Goal: Find specific page/section: Find specific page/section

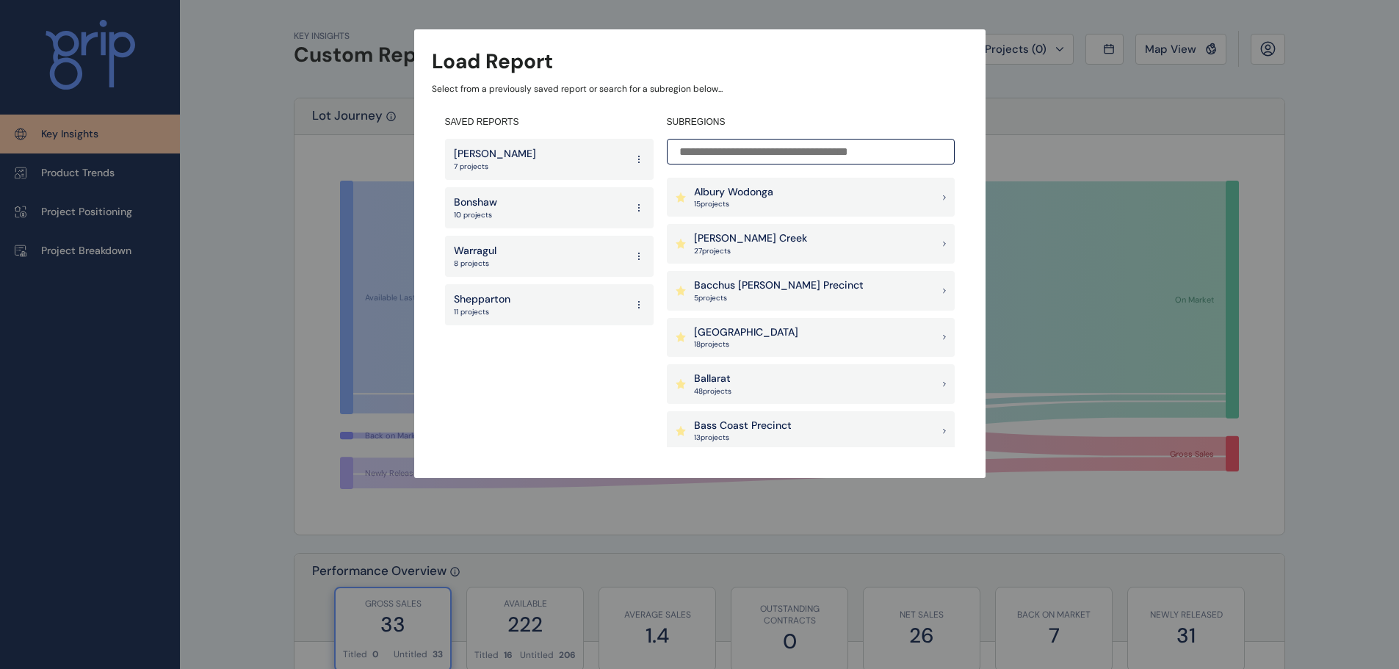
click at [522, 260] on div "Warragul 8 projects" at bounding box center [549, 256] width 209 height 41
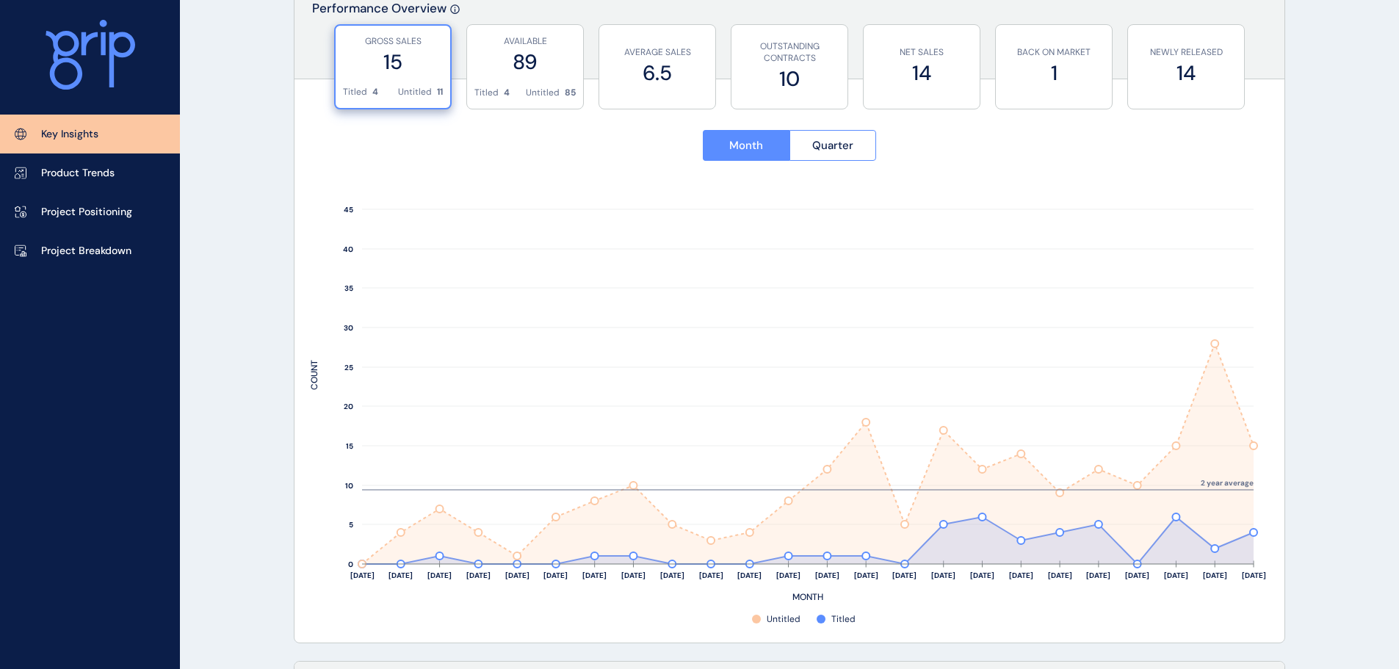
scroll to position [588, 0]
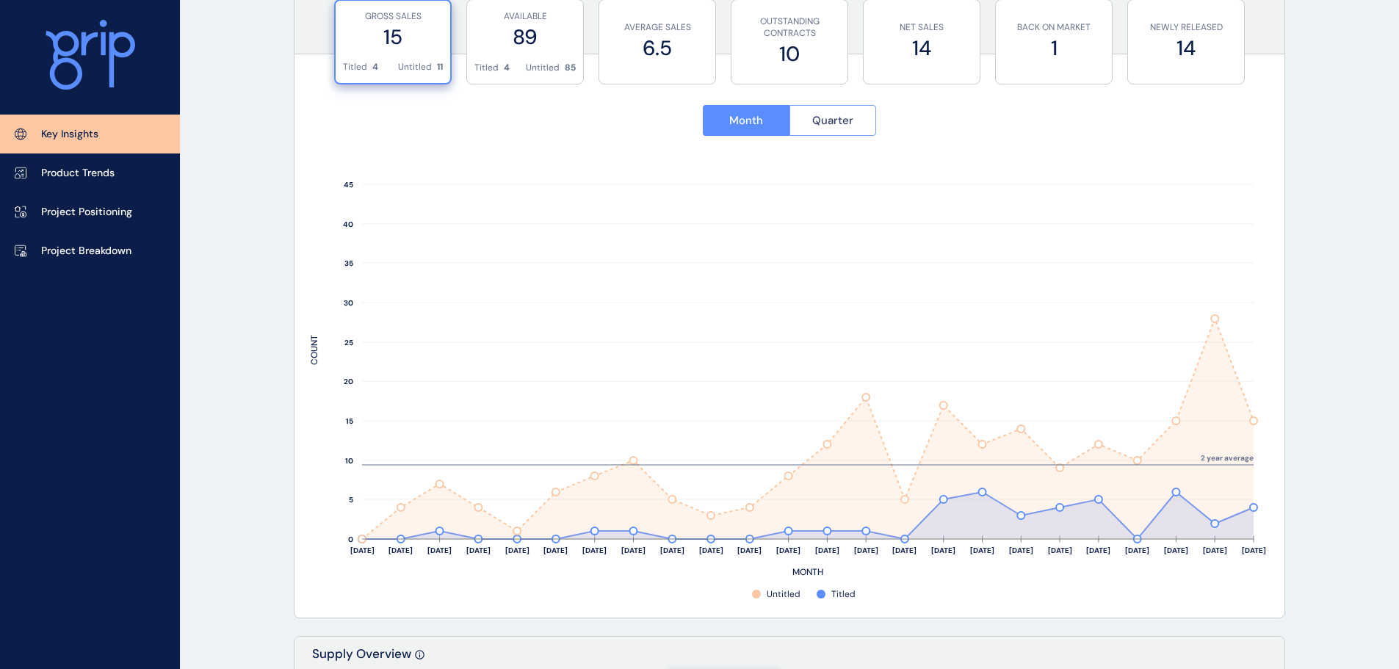
click at [856, 127] on button "Quarter" at bounding box center [833, 120] width 87 height 31
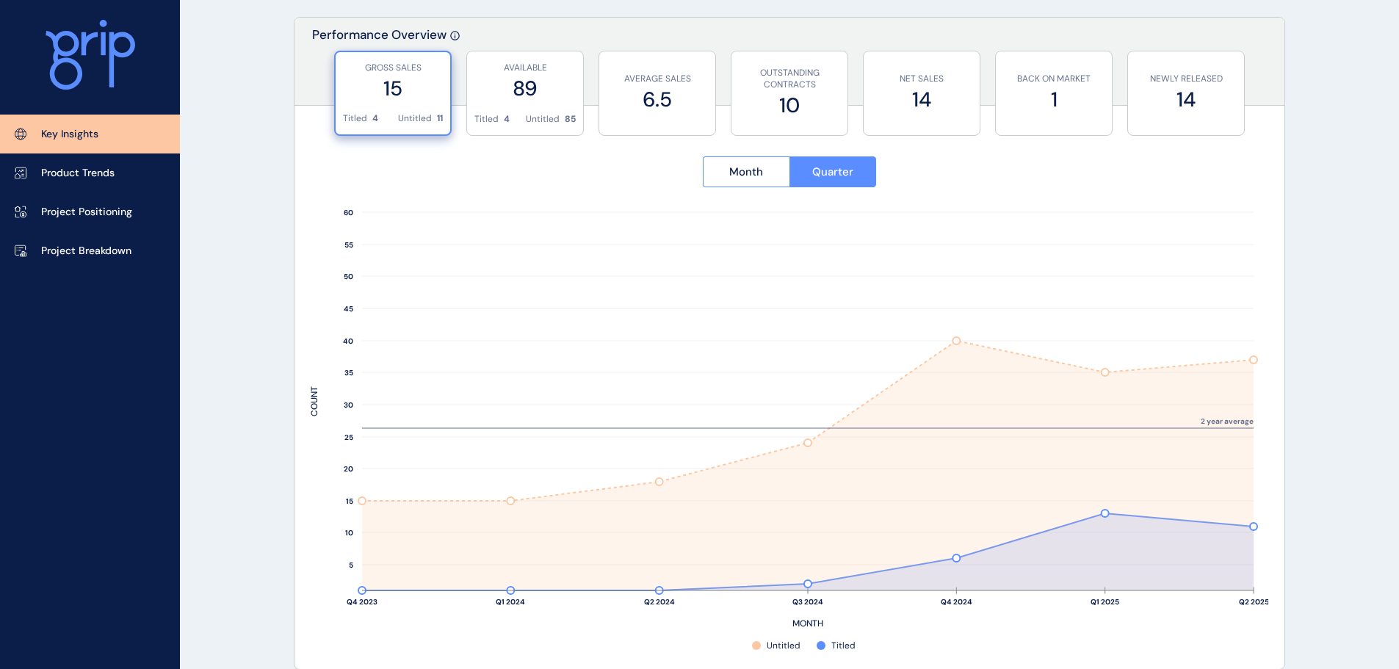
scroll to position [514, 0]
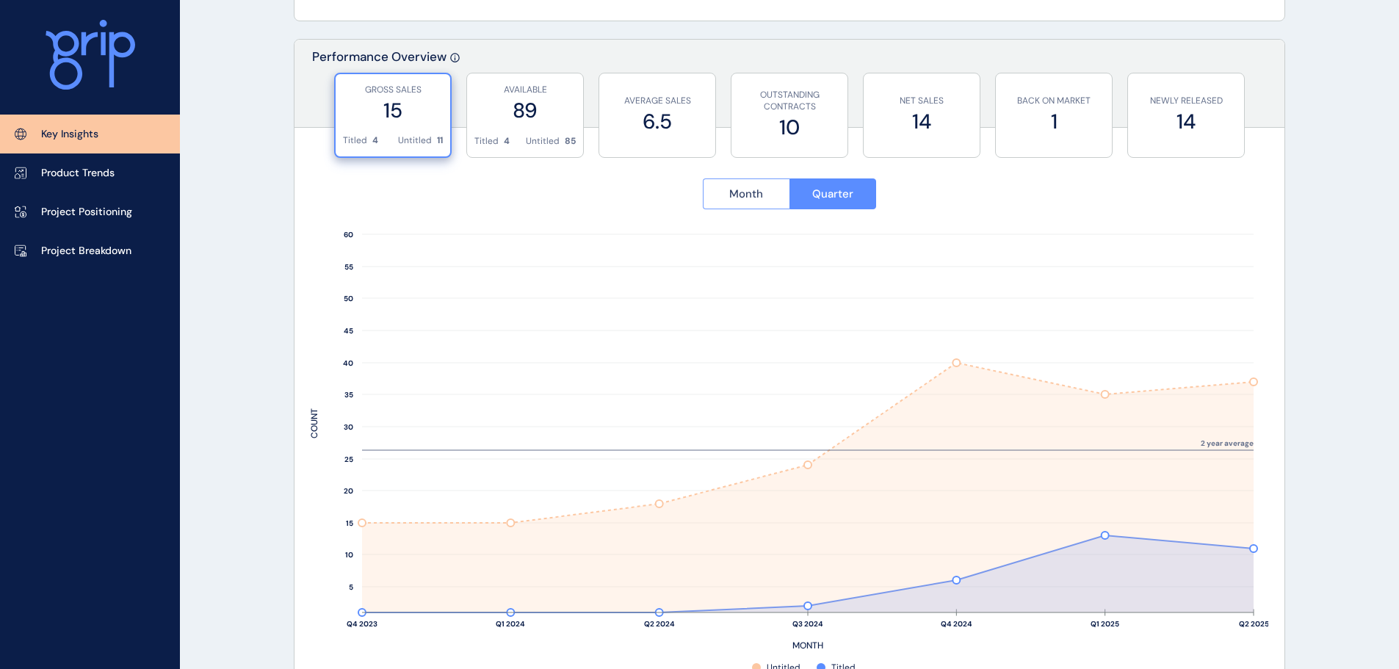
click at [742, 187] on span "Month" at bounding box center [746, 194] width 34 height 15
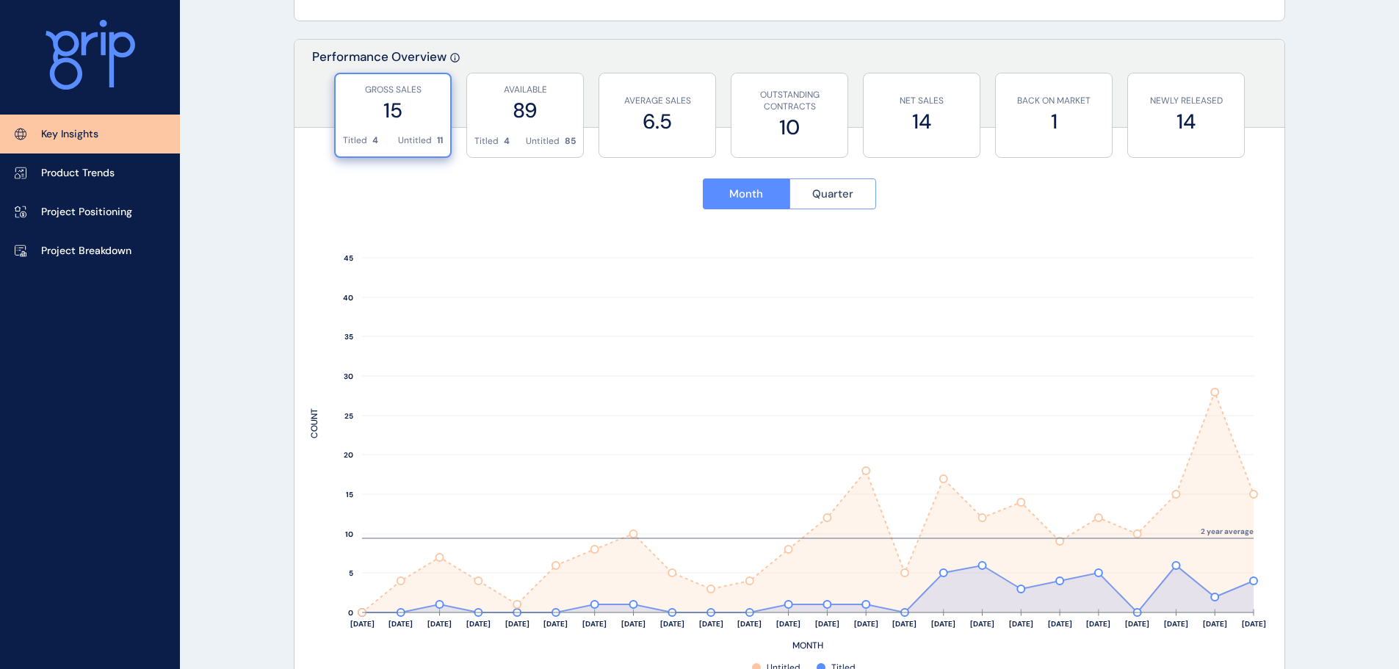
click at [837, 197] on span "Quarter" at bounding box center [832, 194] width 41 height 15
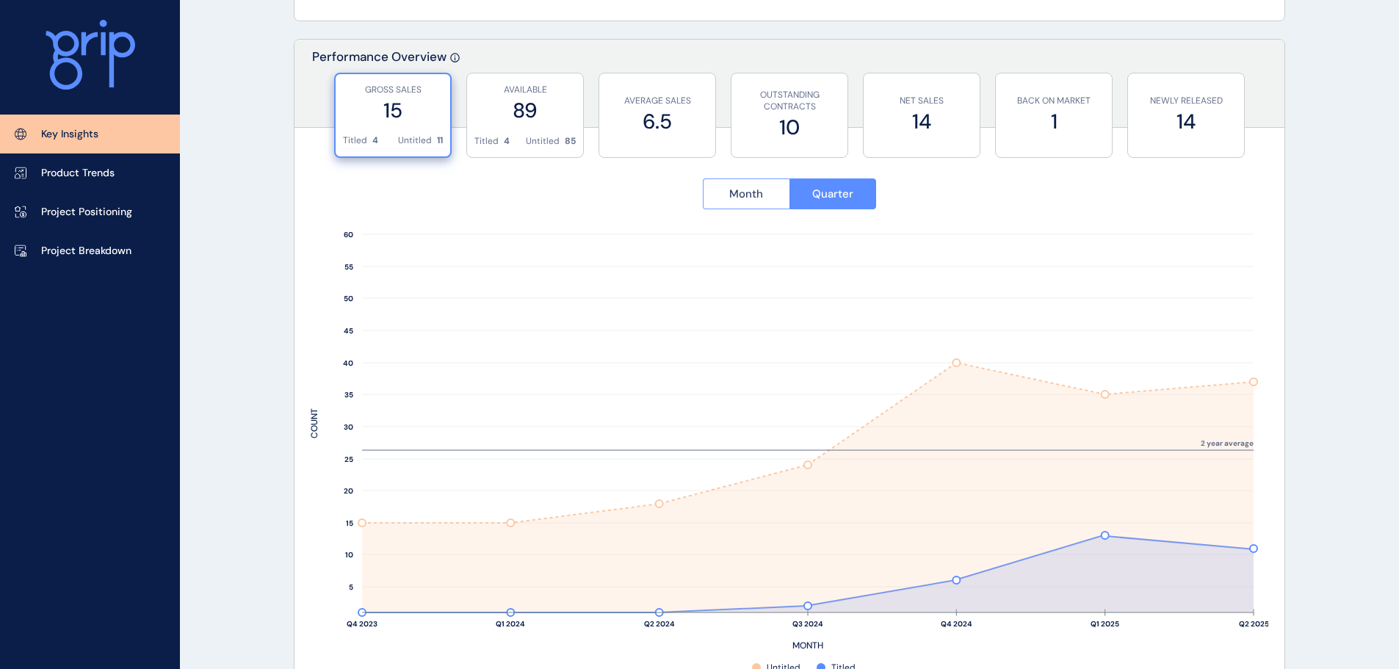
click at [745, 197] on span "Month" at bounding box center [746, 194] width 34 height 15
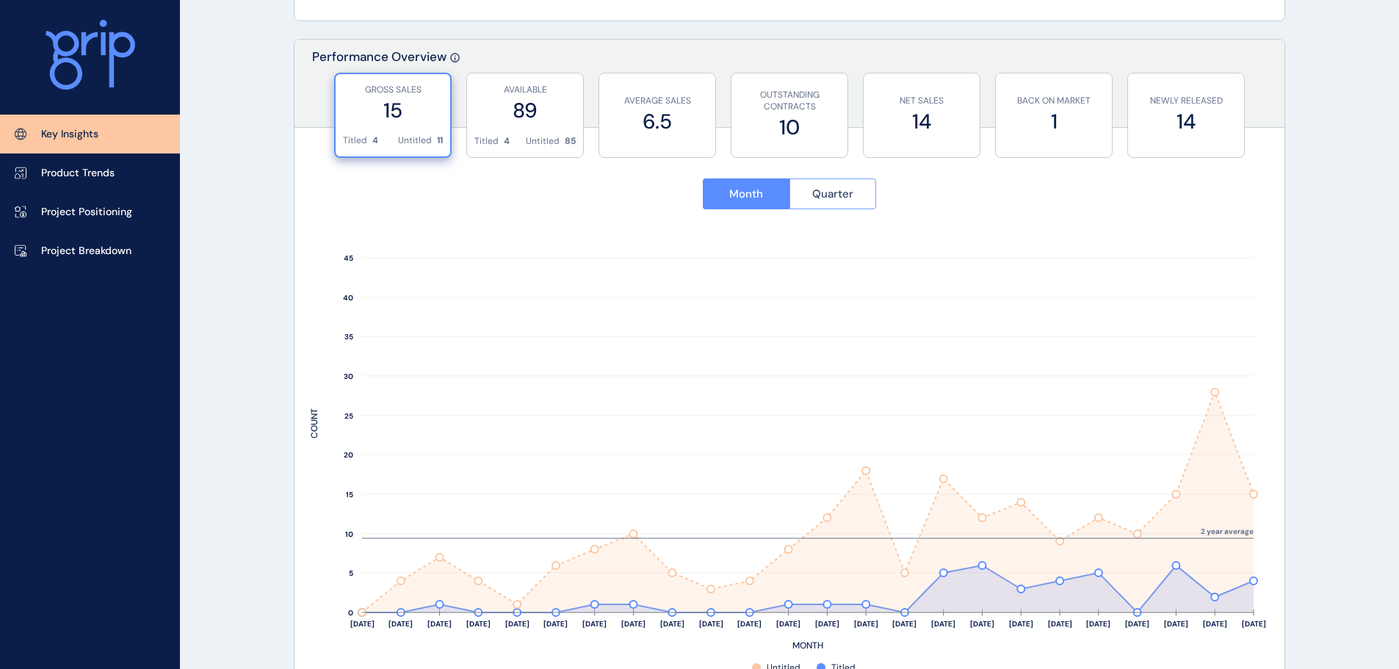
click at [847, 197] on span "Quarter" at bounding box center [832, 194] width 41 height 15
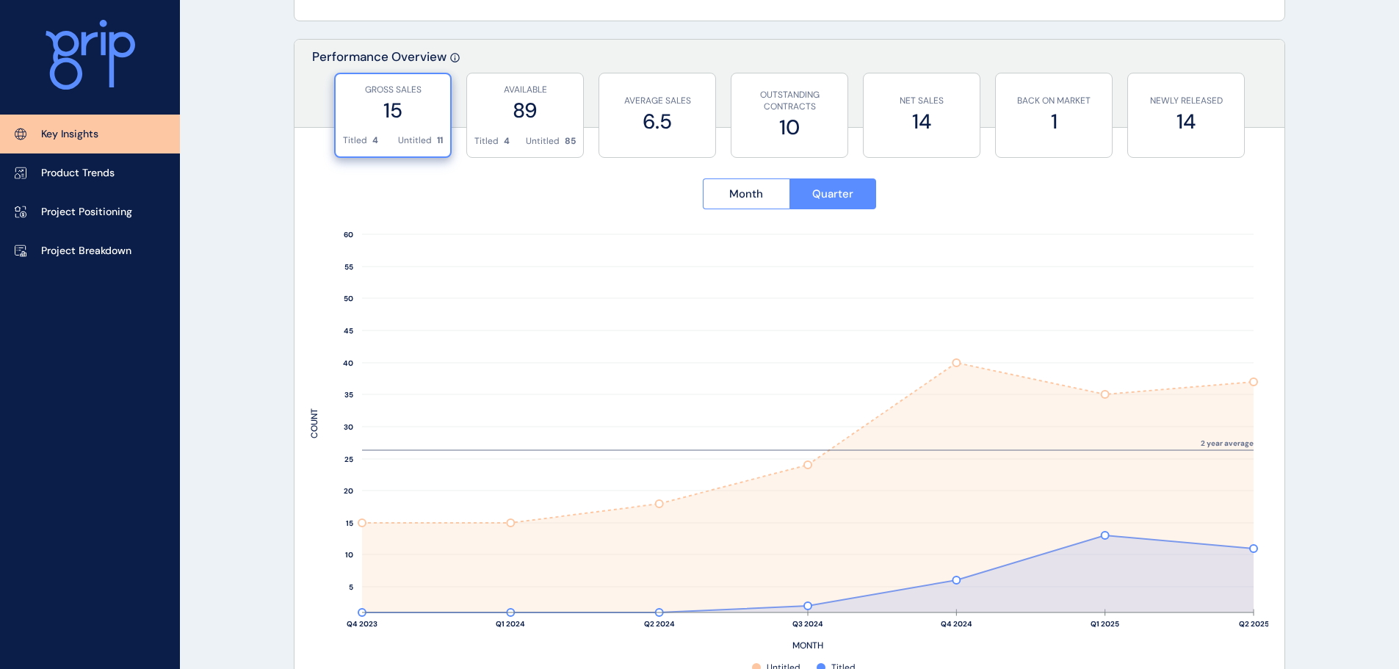
click at [407, 89] on p "GROSS SALES" at bounding box center [393, 90] width 100 height 12
click at [411, 117] on label "15" at bounding box center [393, 110] width 100 height 29
click at [384, 119] on label "15" at bounding box center [393, 110] width 100 height 29
click at [374, 132] on div "GROSS SALES 15" at bounding box center [393, 104] width 100 height 60
click at [500, 126] on div "AVAILABLE 89" at bounding box center [525, 104] width 101 height 62
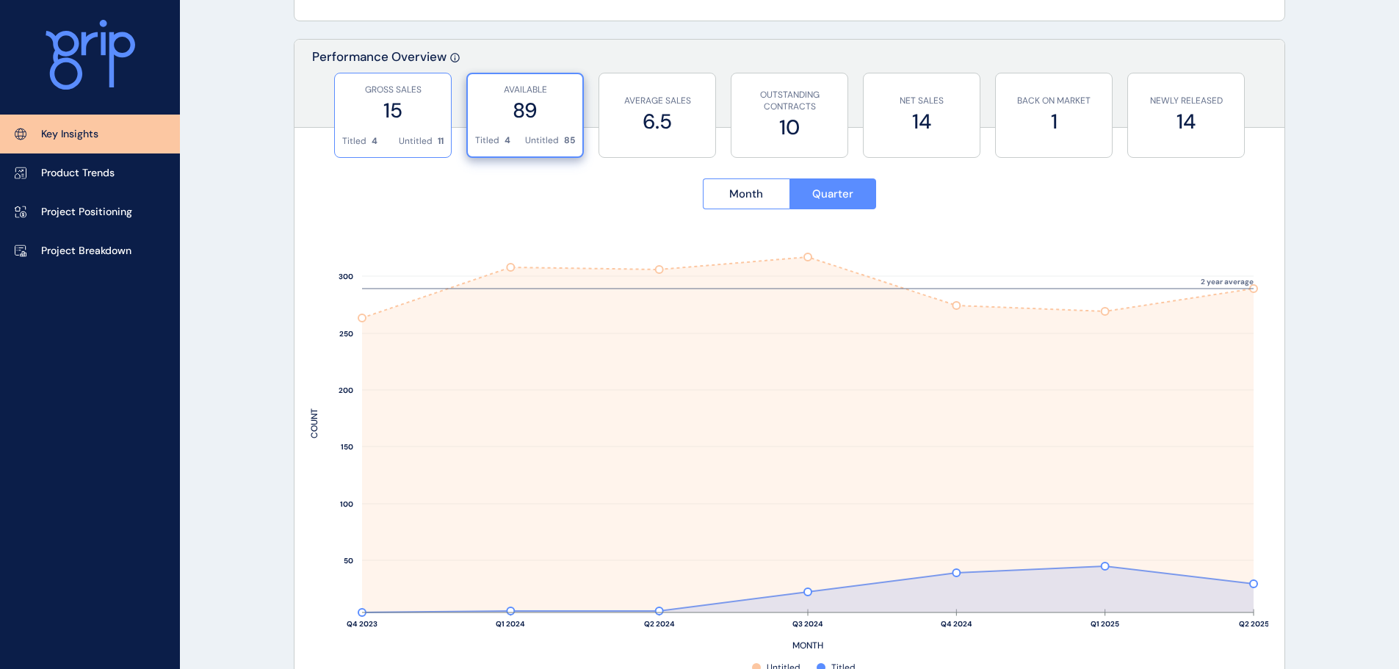
click at [404, 123] on label "15" at bounding box center [392, 110] width 101 height 29
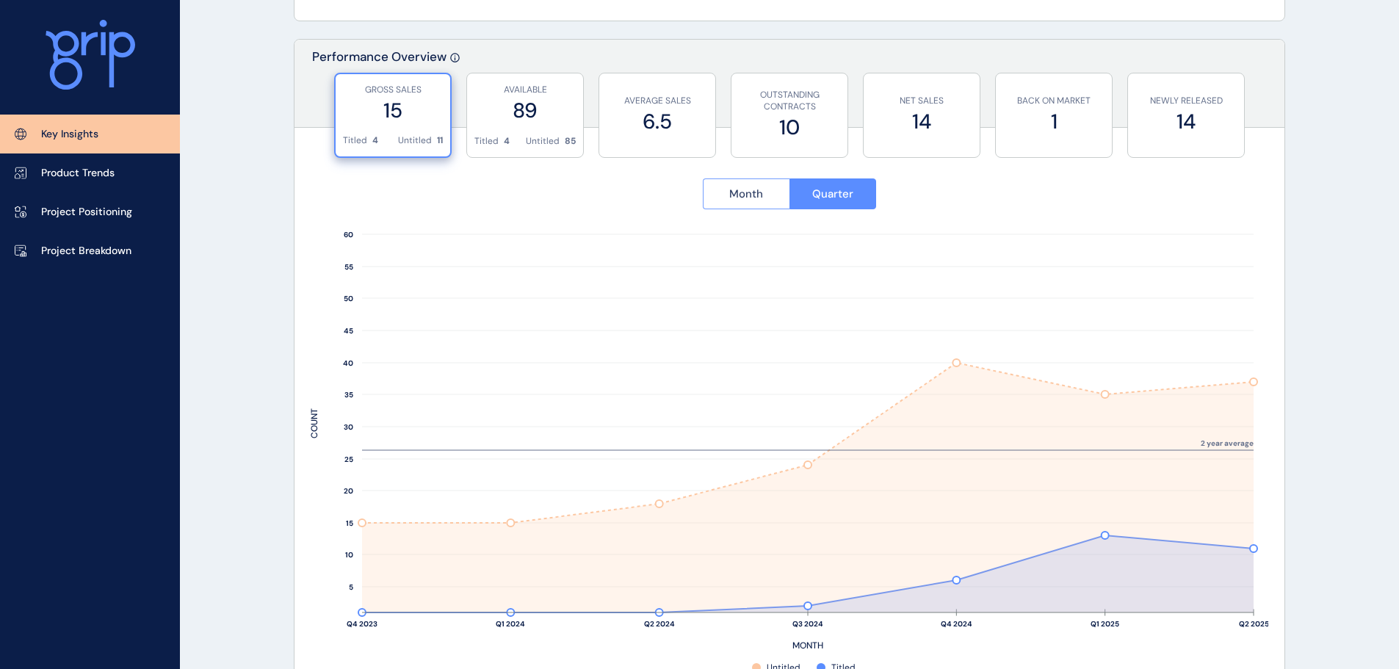
click at [745, 192] on span "Month" at bounding box center [746, 194] width 34 height 15
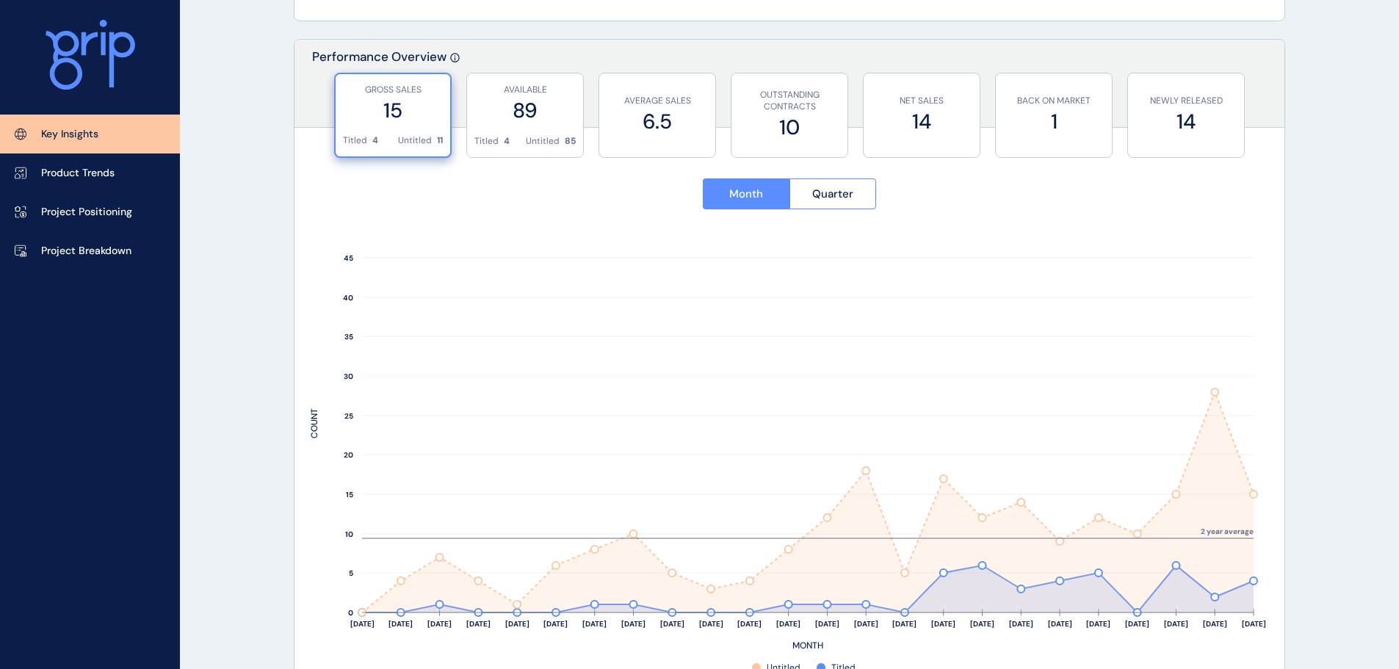
click at [406, 122] on label "15" at bounding box center [393, 110] width 100 height 29
click at [673, 122] on label "6.5" at bounding box center [657, 121] width 101 height 29
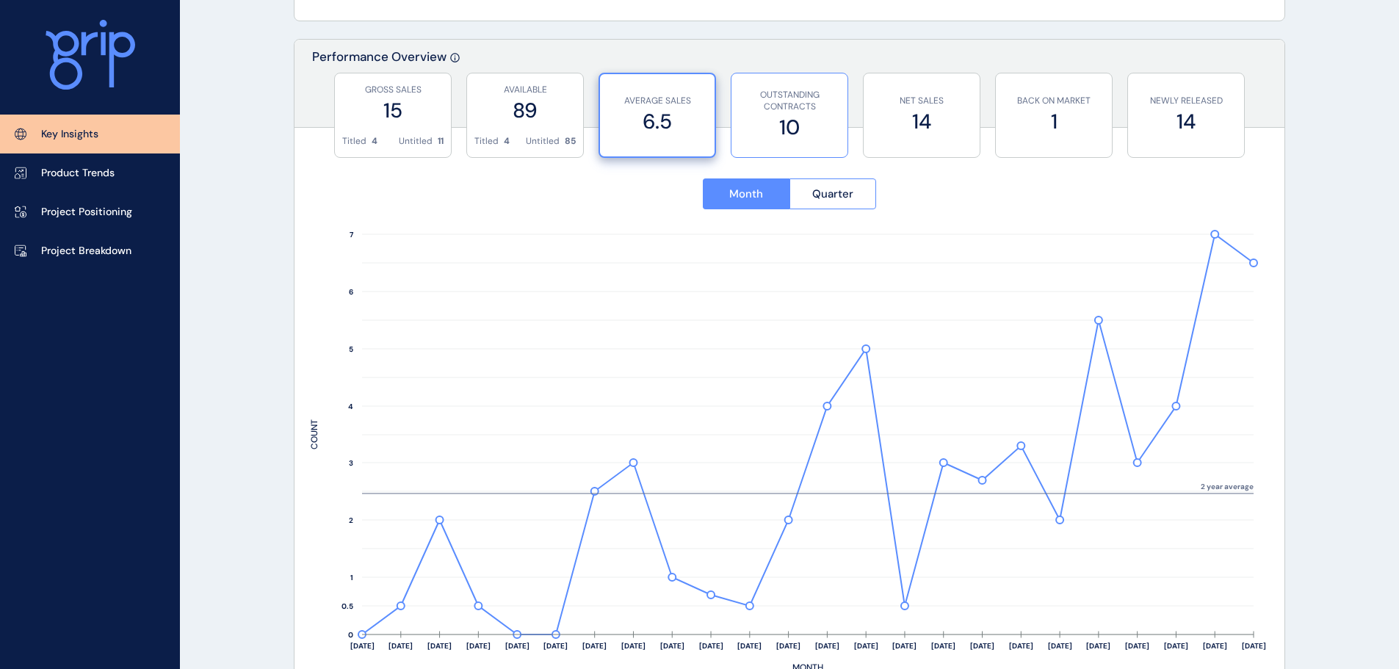
click at [818, 112] on p "OUTSTANDING CONTRACTS" at bounding box center [789, 101] width 101 height 25
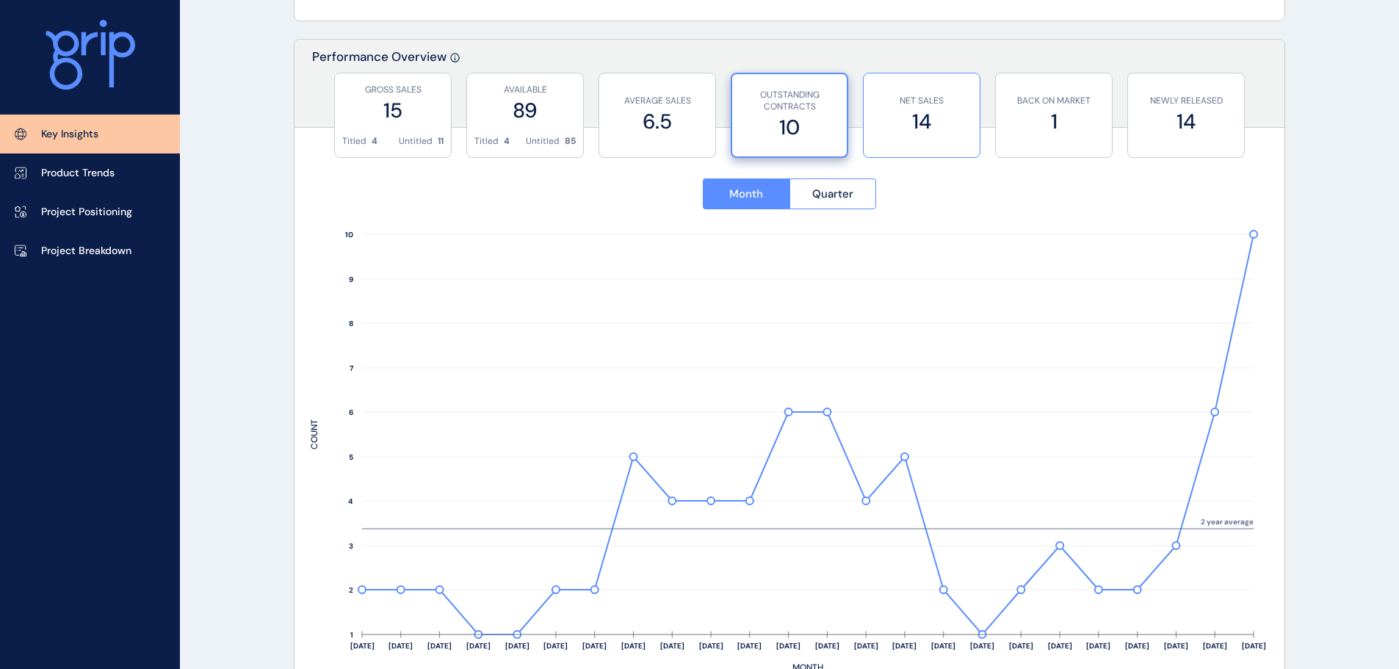
click at [946, 112] on label "14" at bounding box center [921, 121] width 101 height 29
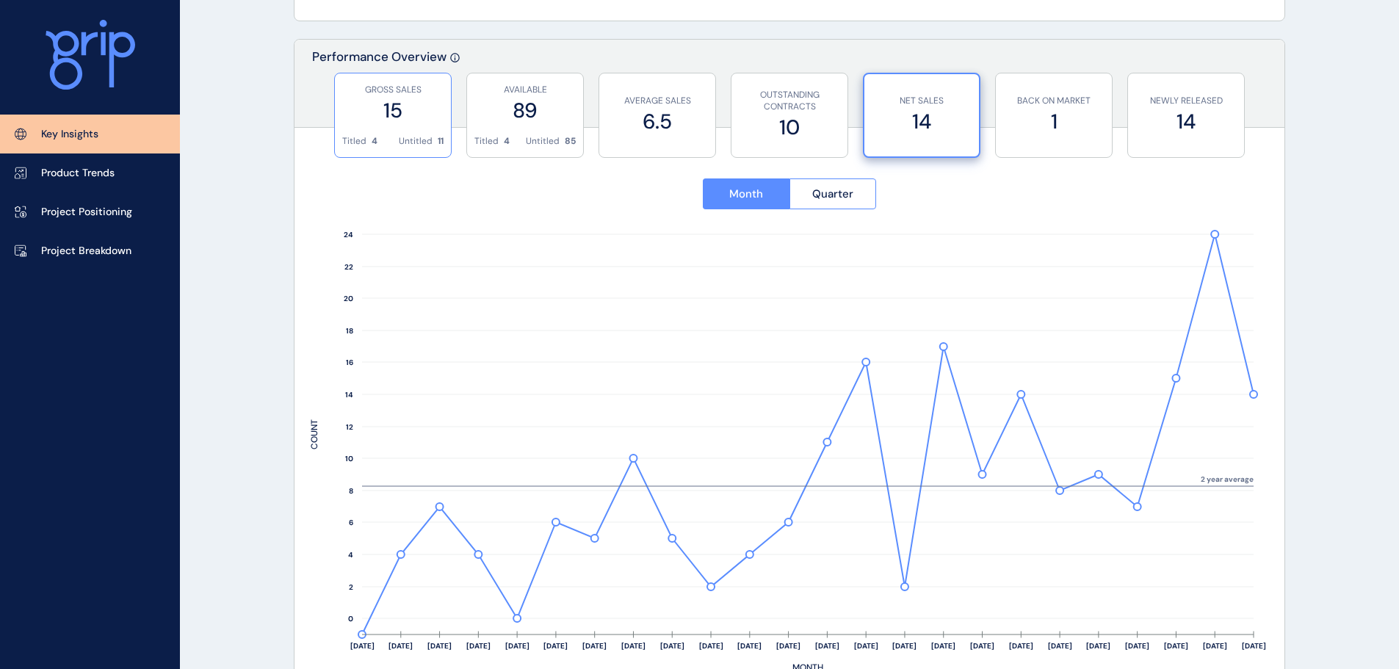
click at [413, 107] on label "15" at bounding box center [392, 110] width 101 height 29
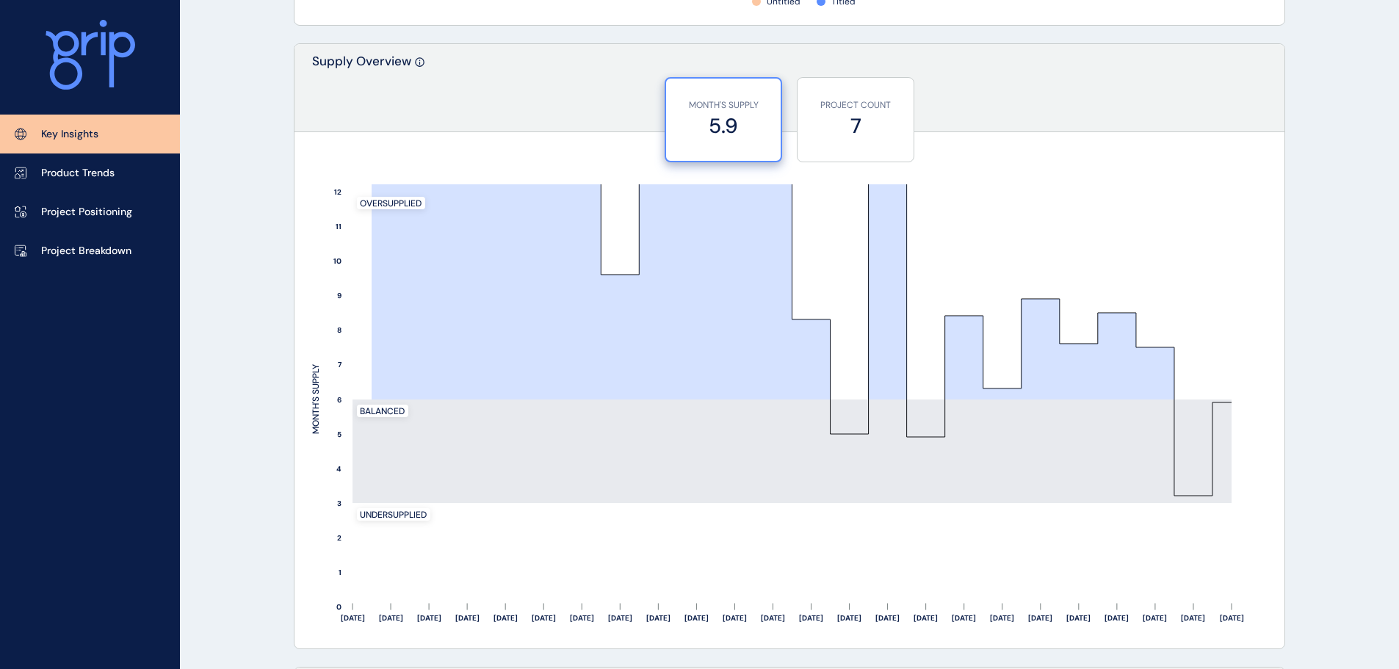
scroll to position [1175, 0]
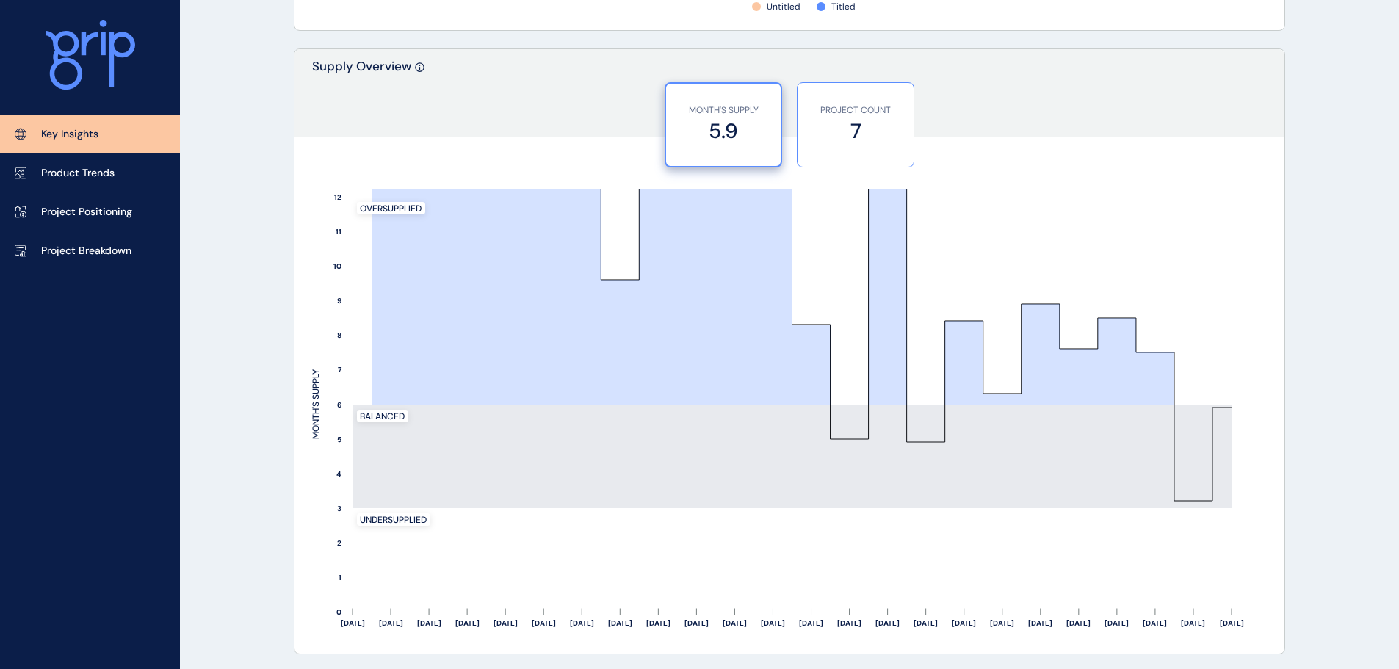
click at [843, 119] on label "7" at bounding box center [855, 131] width 101 height 29
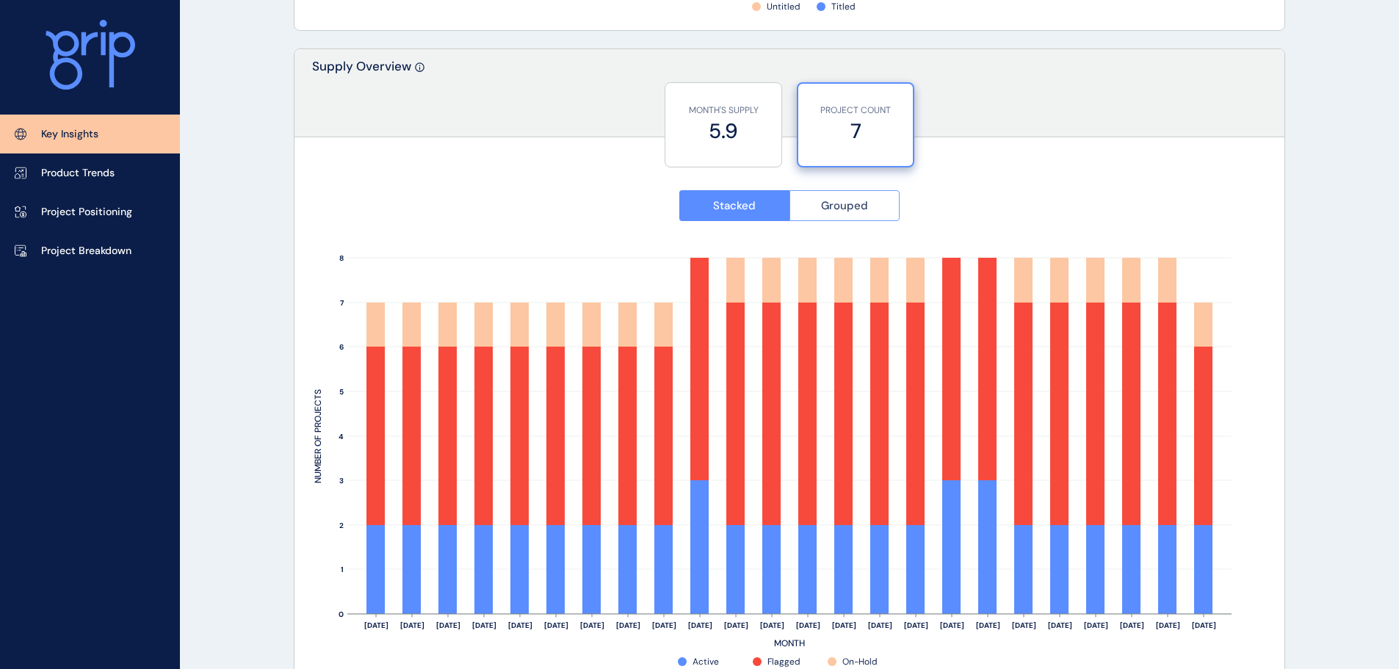
click at [845, 209] on span "Grouped" at bounding box center [844, 205] width 47 height 15
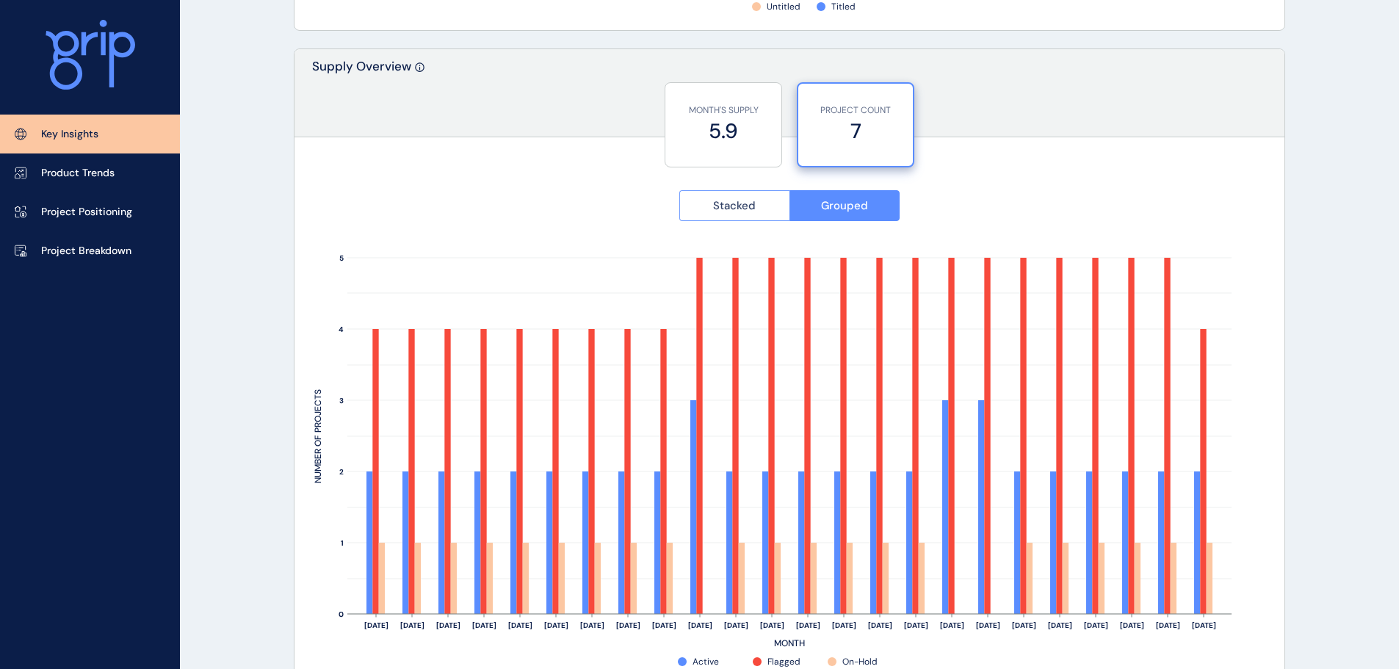
click at [754, 203] on span "Stacked" at bounding box center [734, 205] width 43 height 15
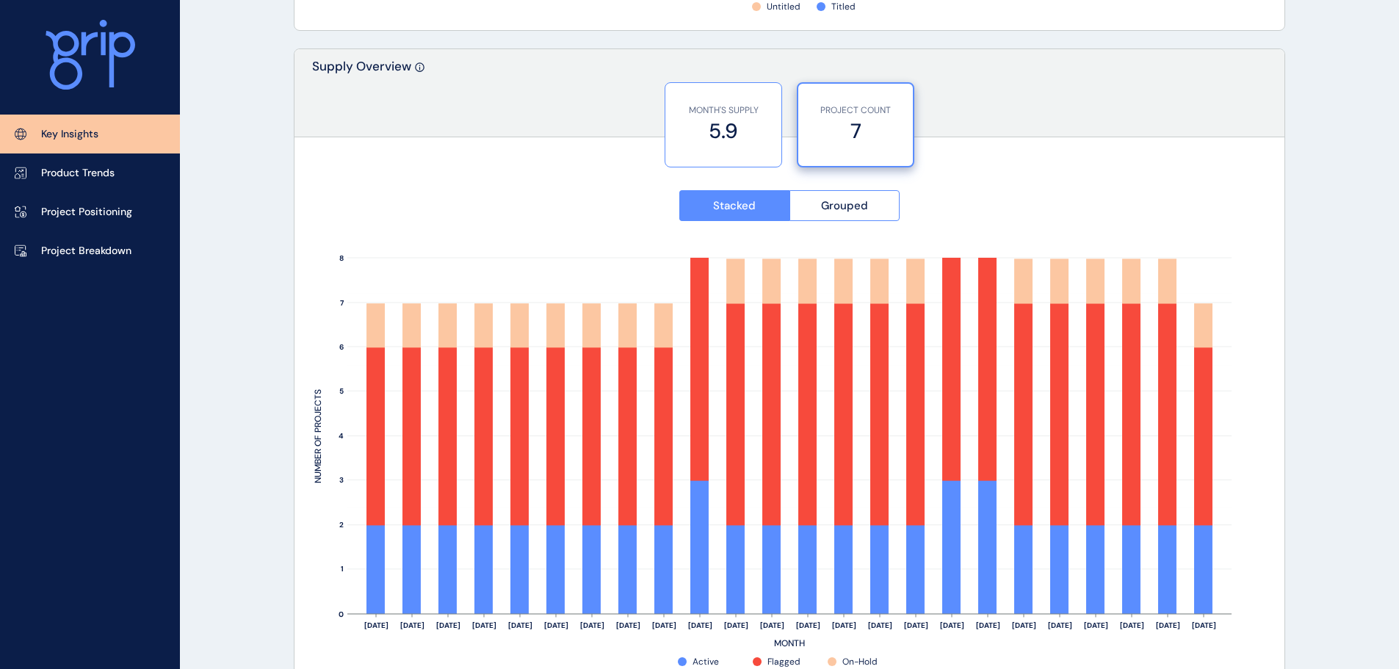
click at [751, 127] on label "5.9" at bounding box center [723, 131] width 101 height 29
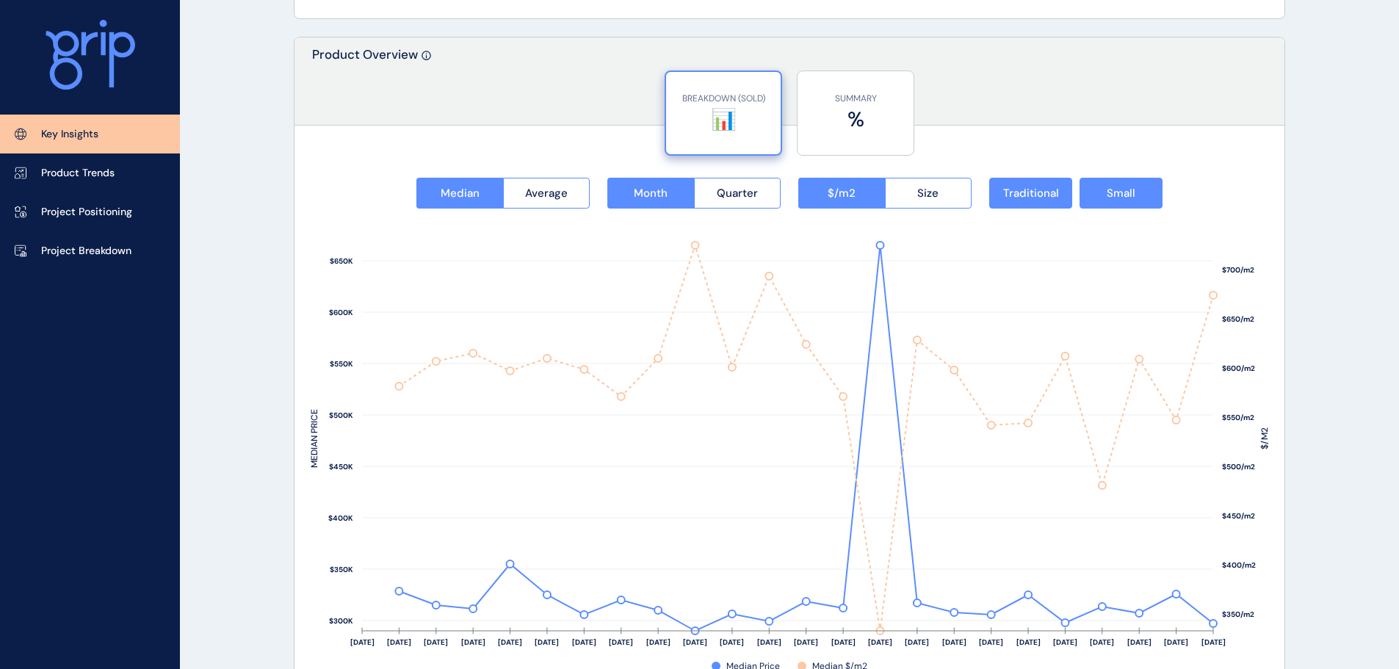
scroll to position [1837, 0]
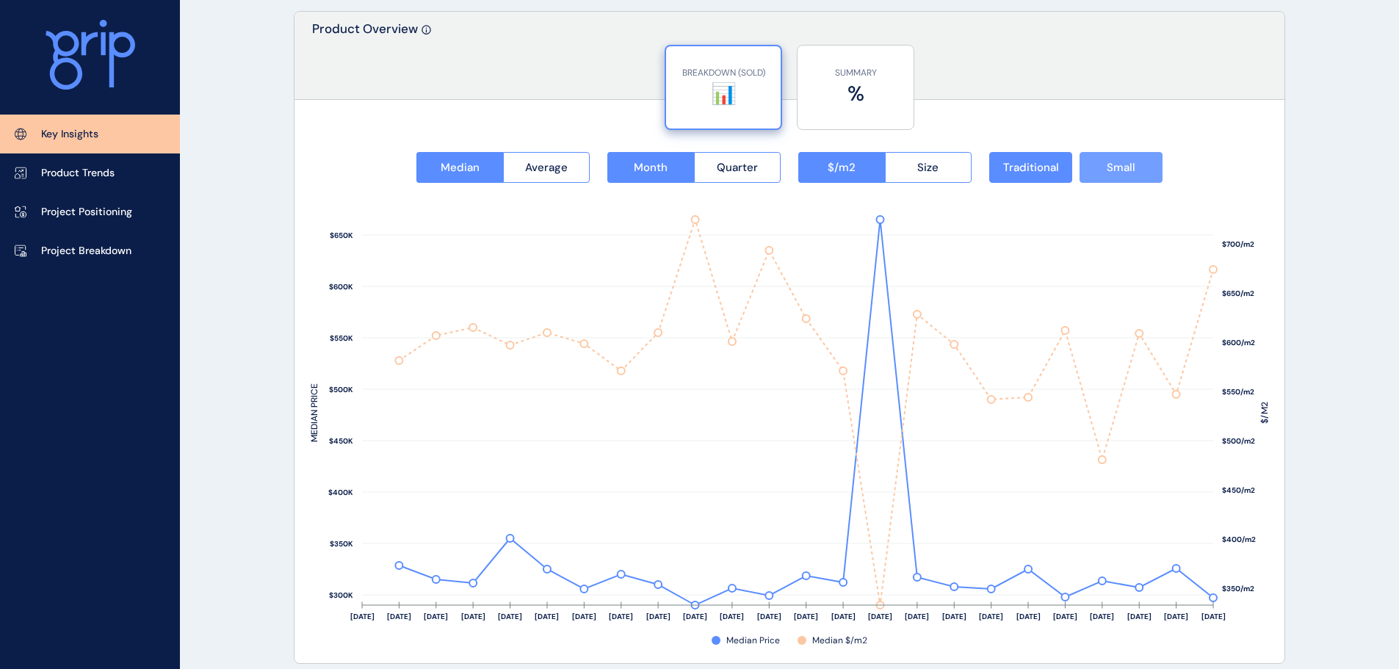
click at [1121, 167] on span "Small" at bounding box center [1121, 167] width 29 height 15
click at [1114, 162] on span "Small" at bounding box center [1121, 167] width 29 height 15
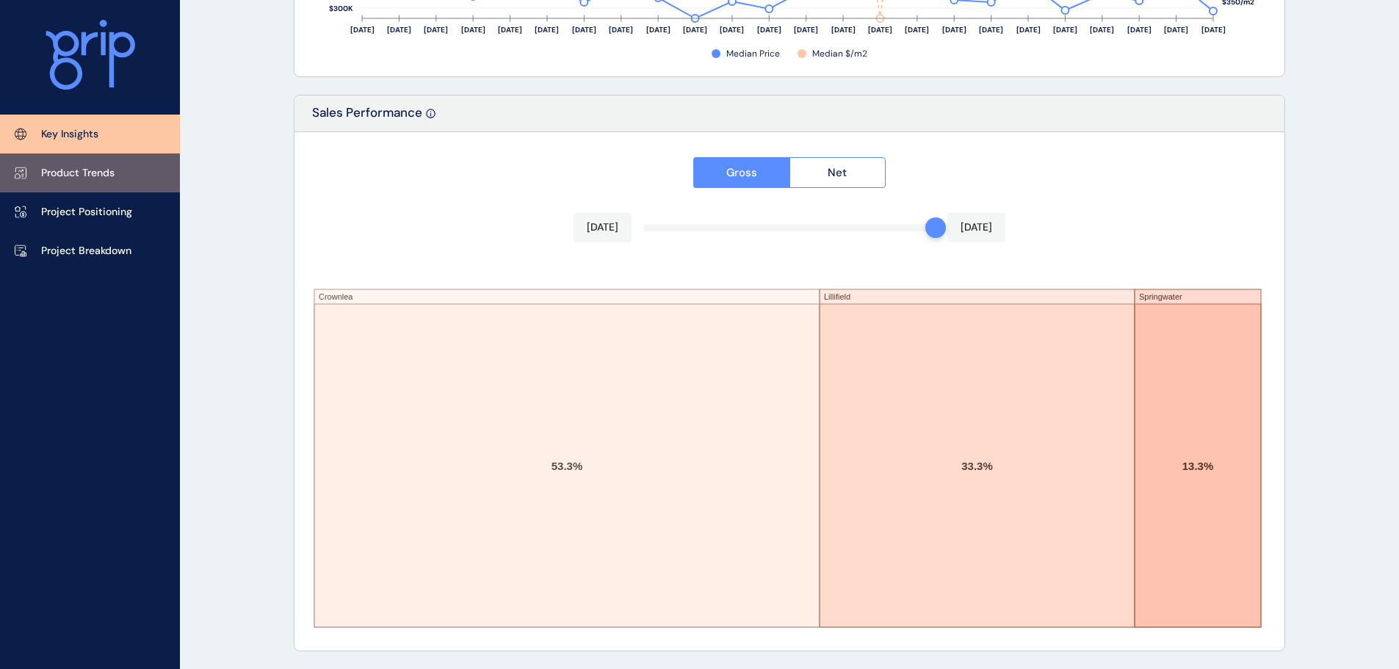
click at [74, 182] on link "Product Trends" at bounding box center [90, 173] width 180 height 39
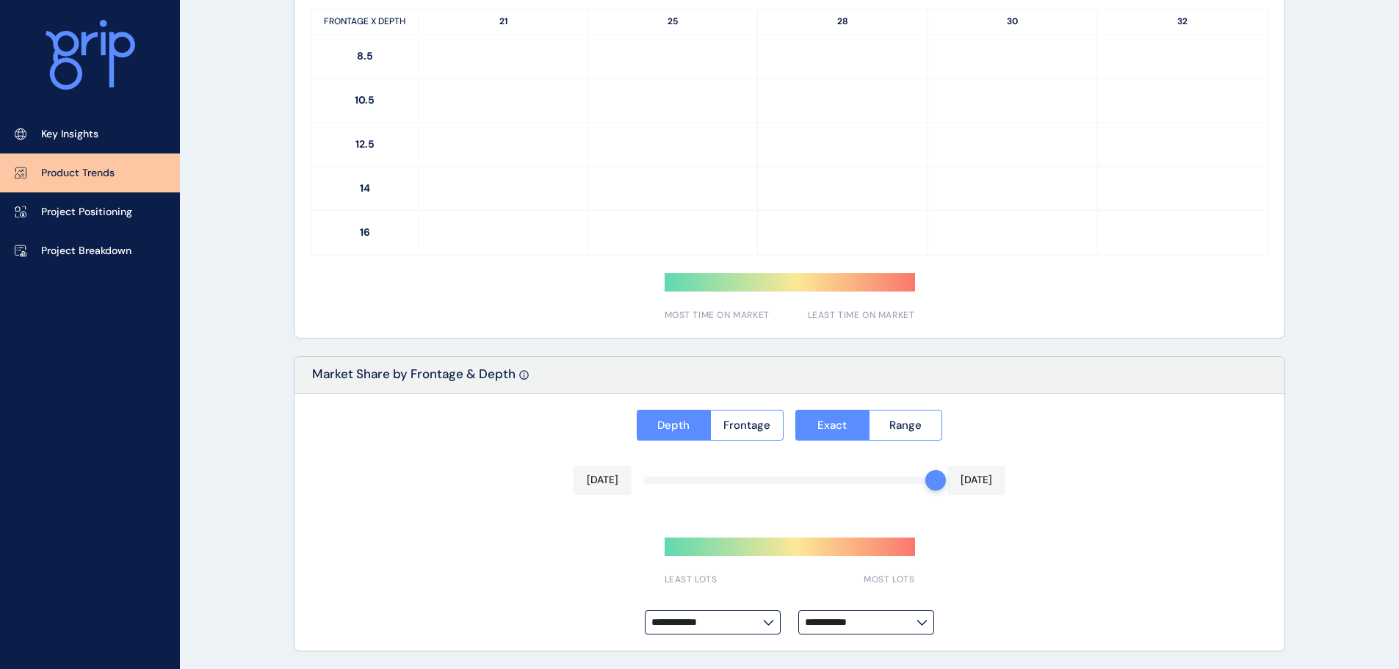
type input "*********"
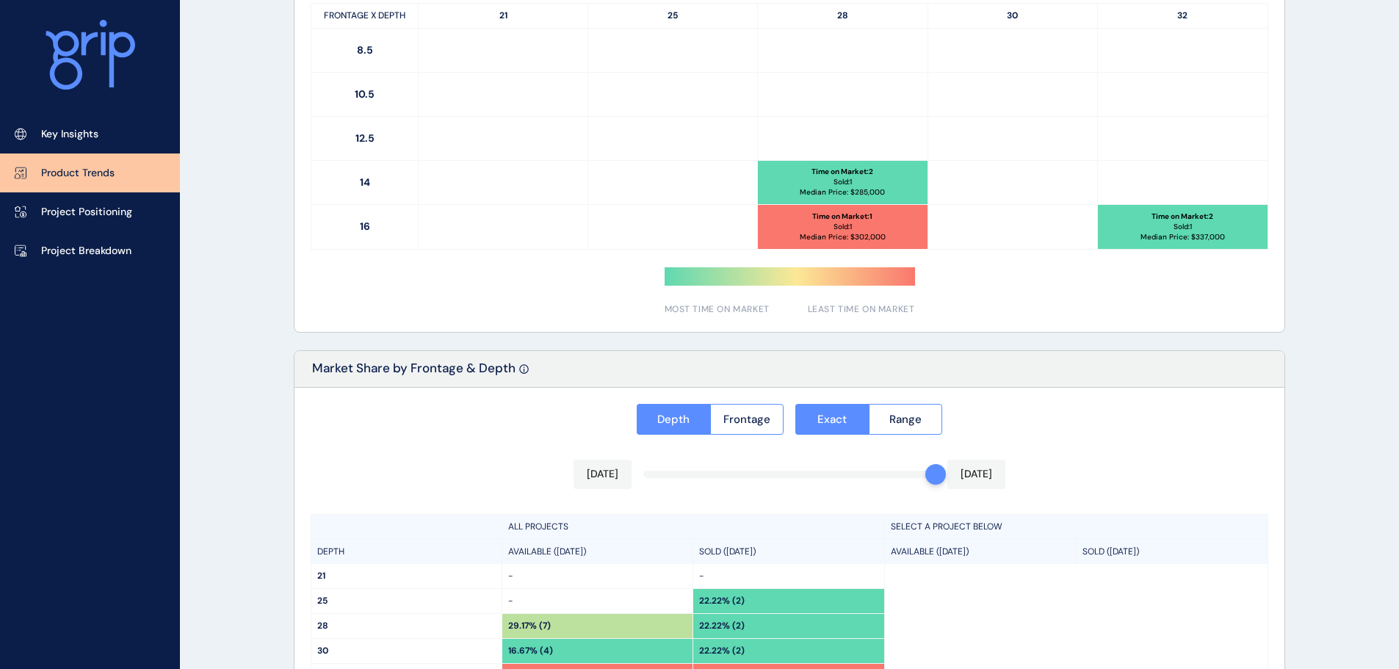
scroll to position [609, 0]
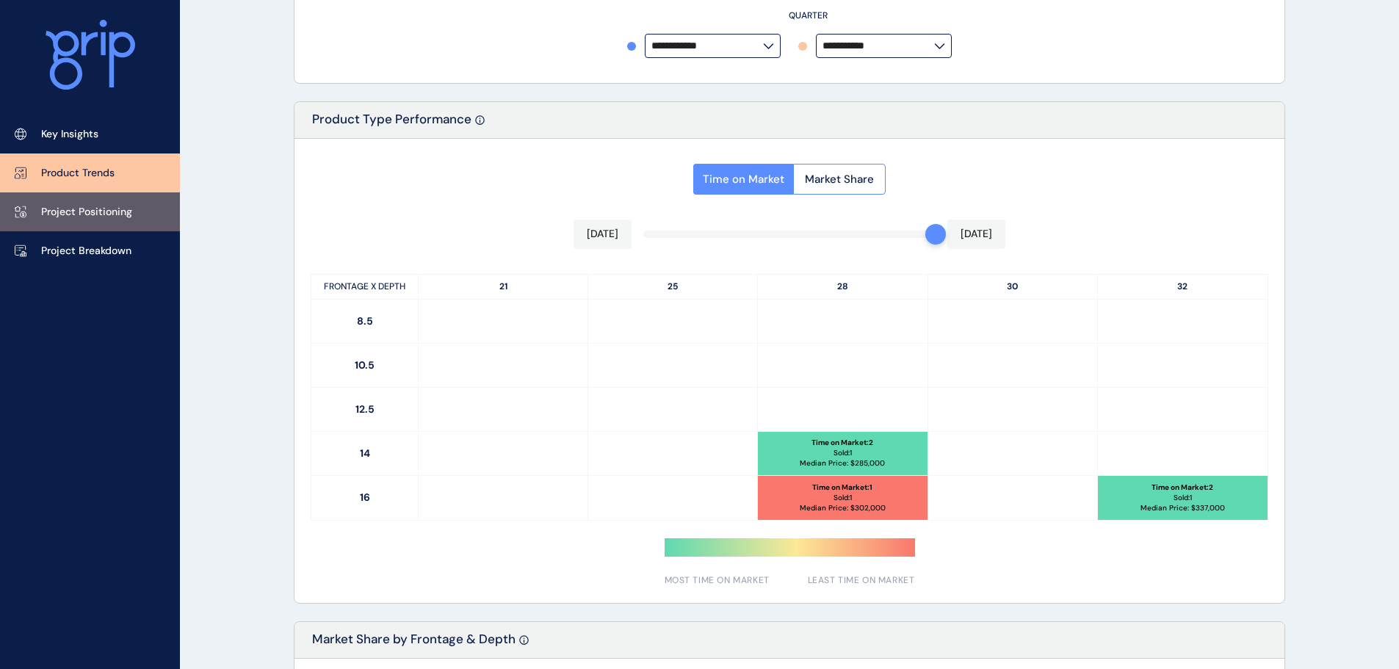
click at [79, 215] on p "Project Positioning" at bounding box center [86, 212] width 91 height 15
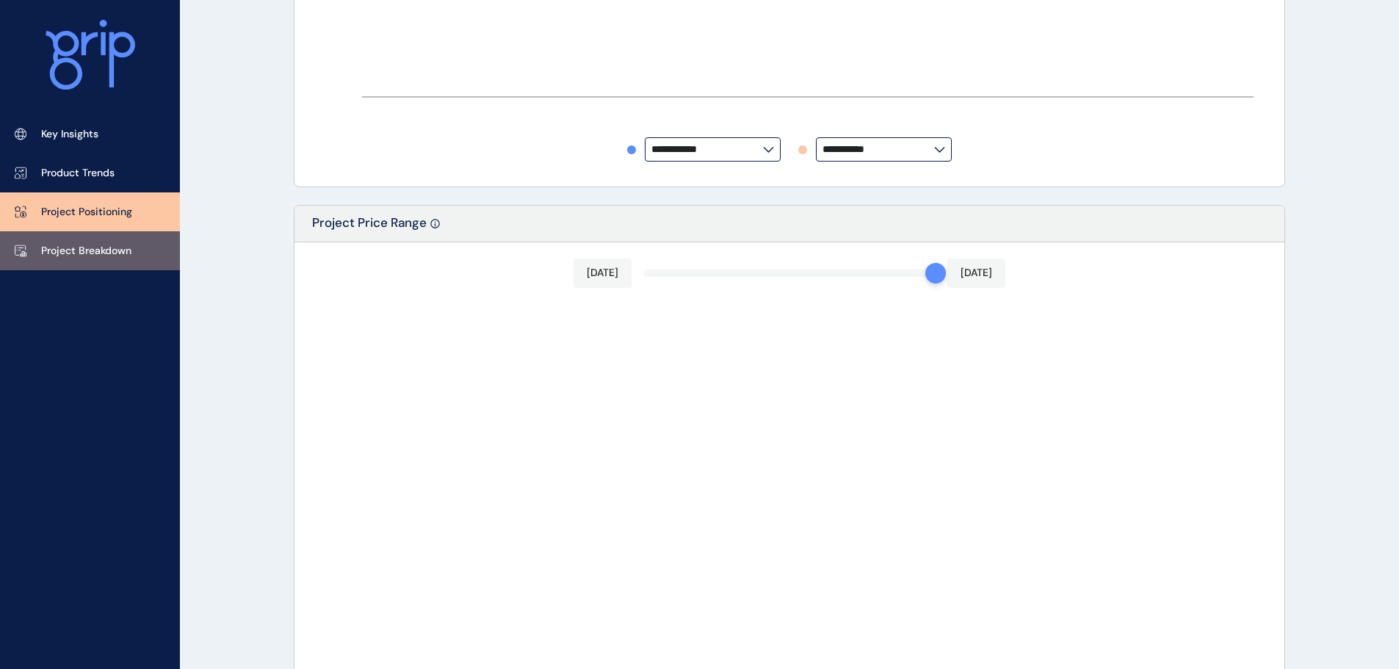
type input "********"
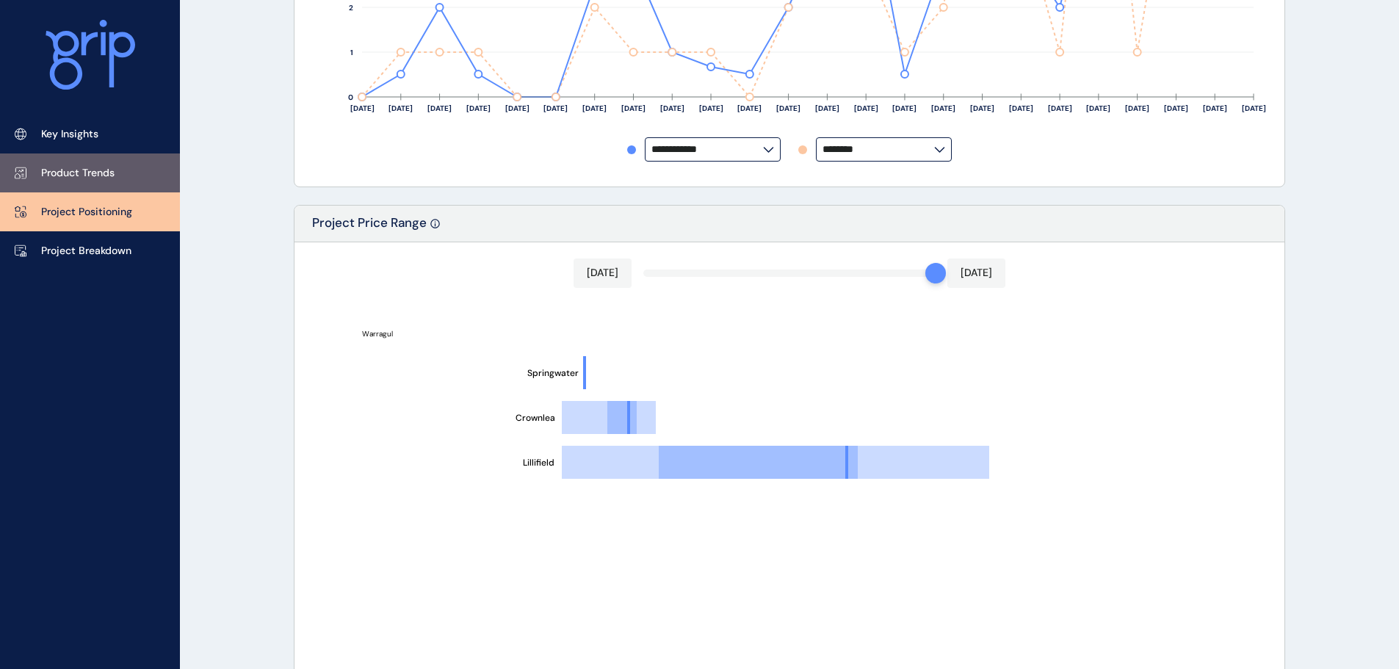
click at [90, 173] on p "Product Trends" at bounding box center [77, 173] width 73 height 15
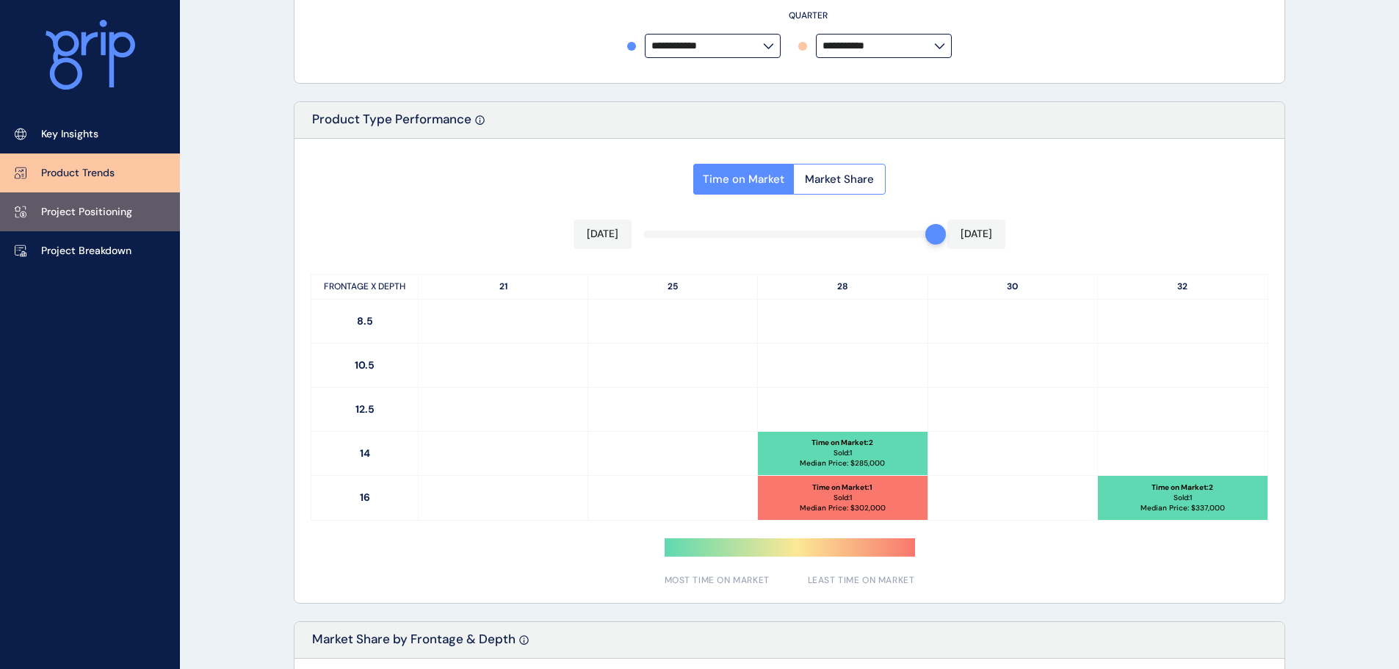
type input "*********"
click at [85, 212] on p "Project Positioning" at bounding box center [86, 212] width 91 height 15
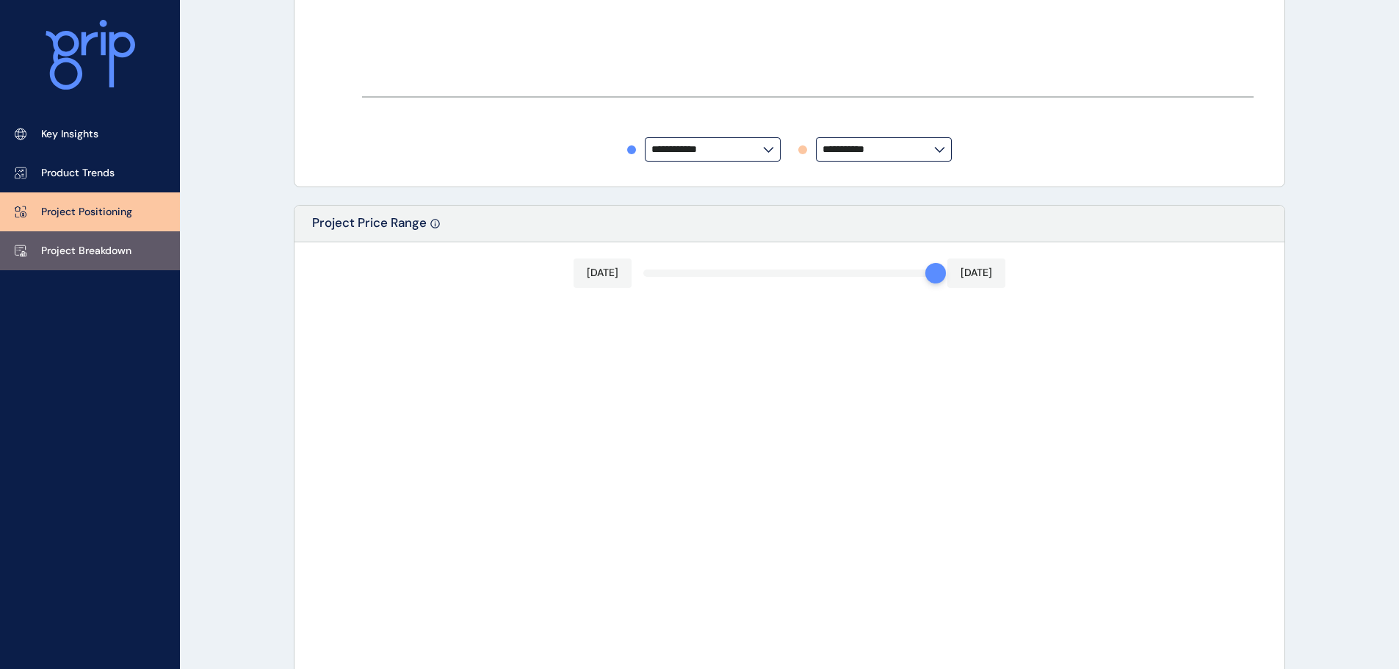
type input "********"
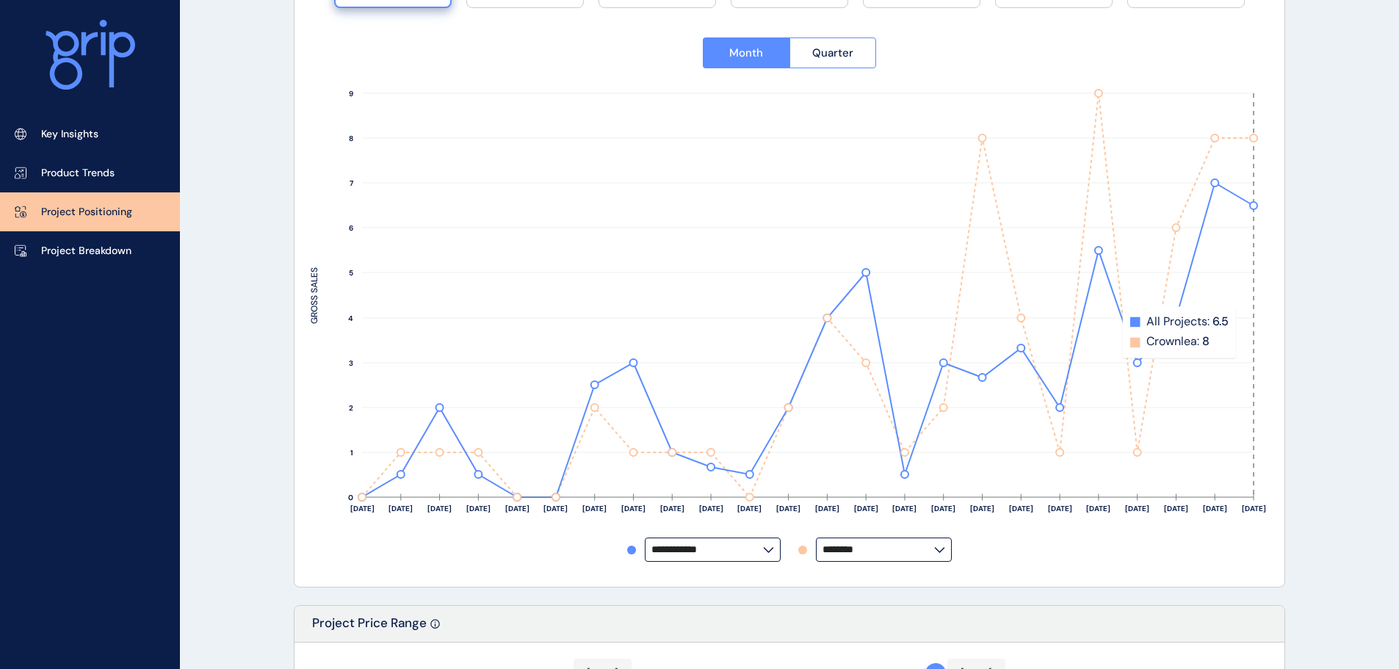
scroll to position [294, 0]
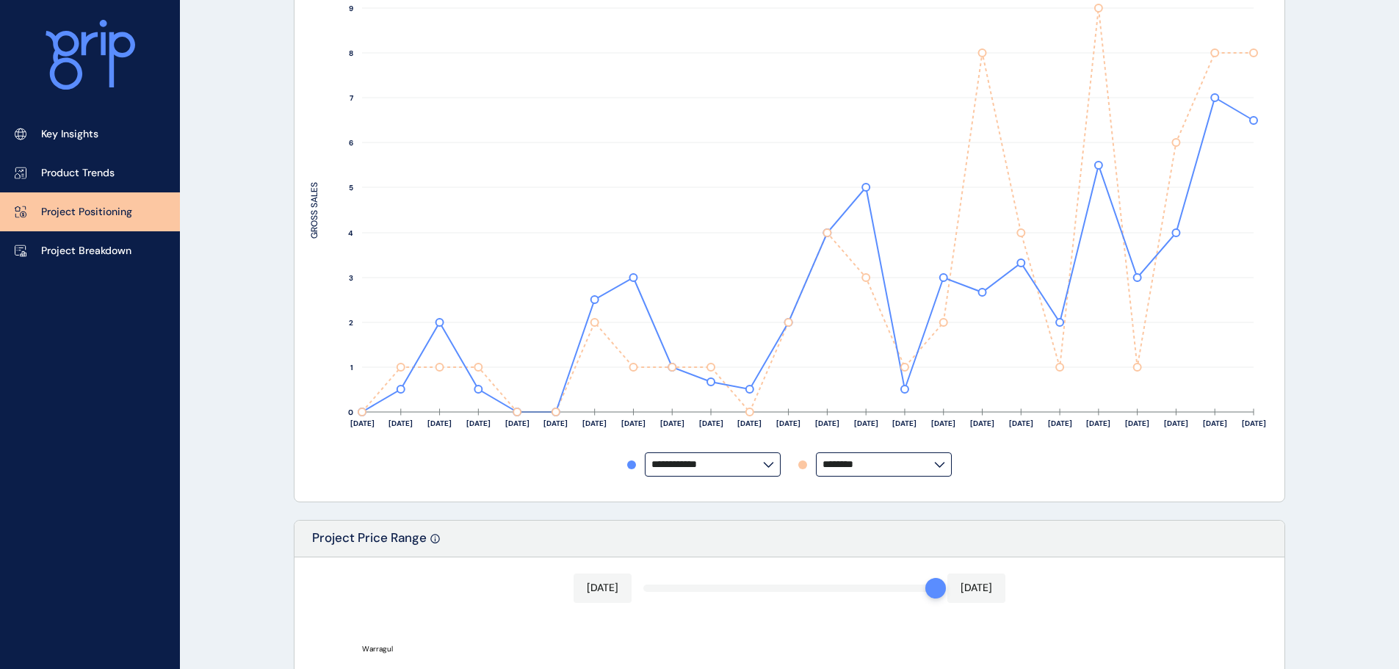
click at [768, 464] on icon at bounding box center [768, 465] width 11 height 6
click at [681, 383] on p "Copelands" at bounding box center [682, 390] width 51 height 15
type input "*********"
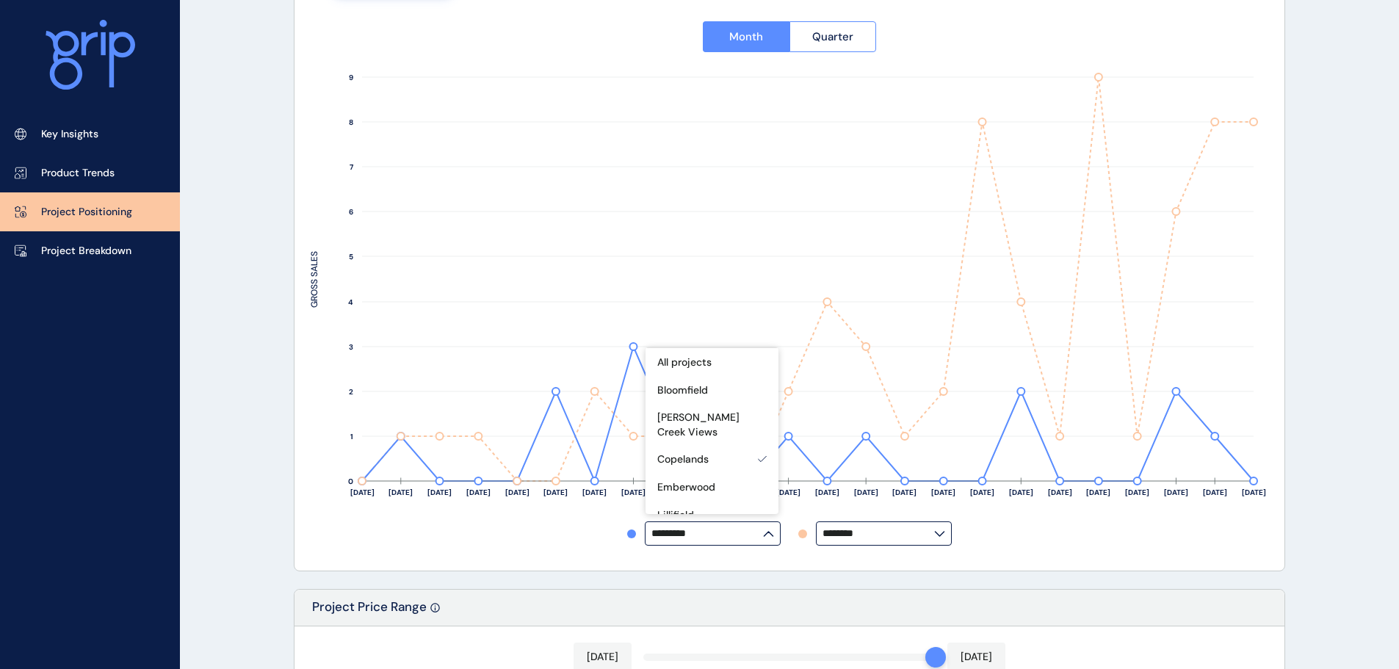
scroll to position [147, 0]
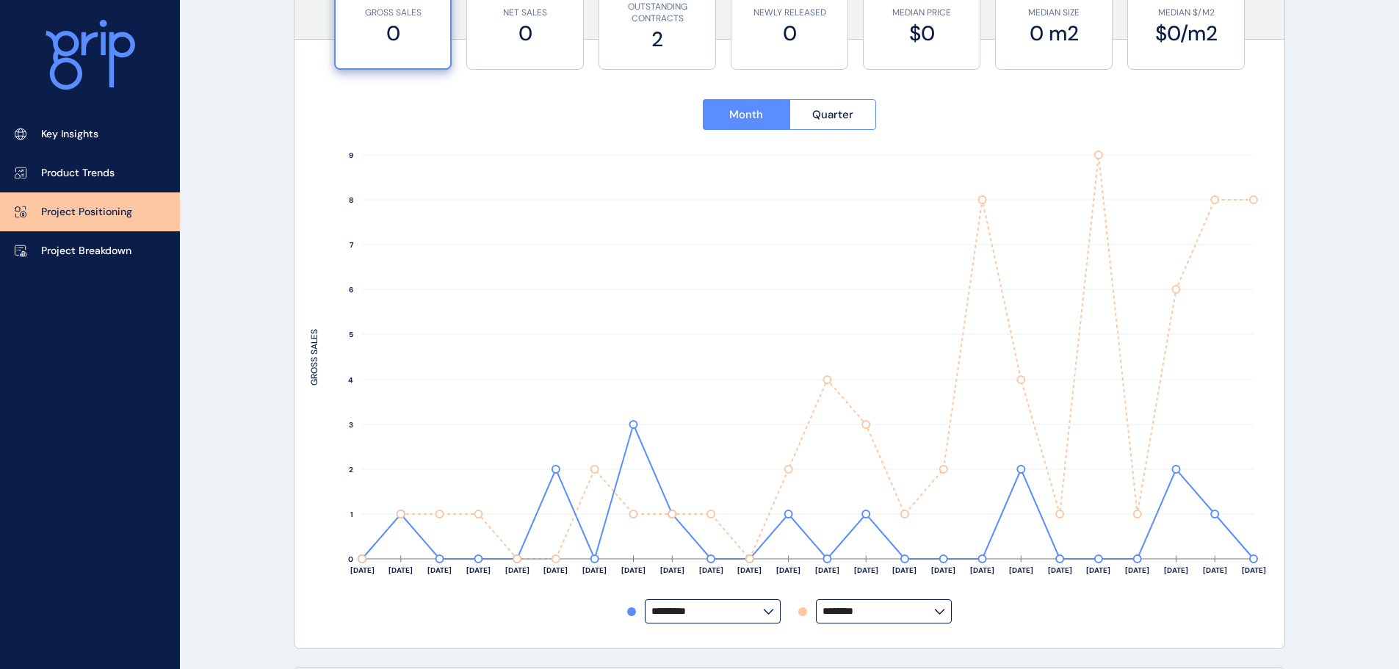
click at [1275, 410] on div "Month Quarter [DATE] Oct ’[DATE] Dec ’[DATE] Feb ’[DATE] Apr ’[DATE] Jun ’[DATE…" at bounding box center [790, 353] width 990 height 591
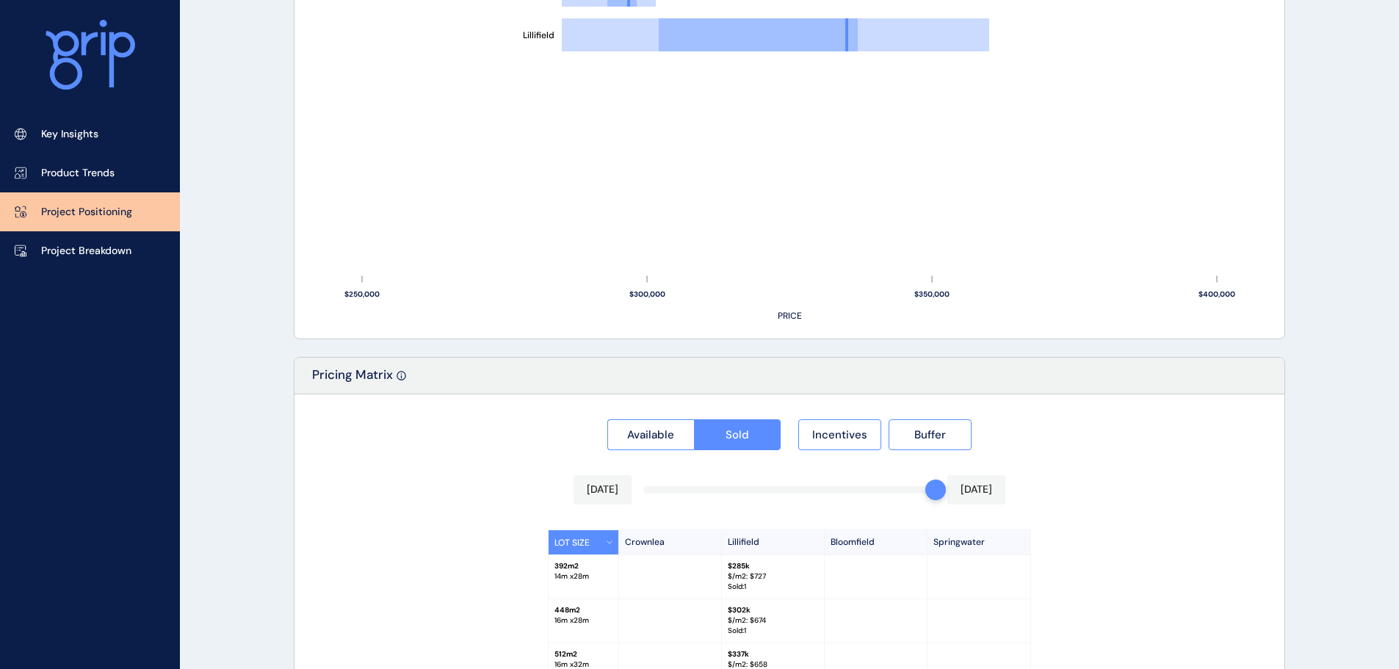
scroll to position [1156, 0]
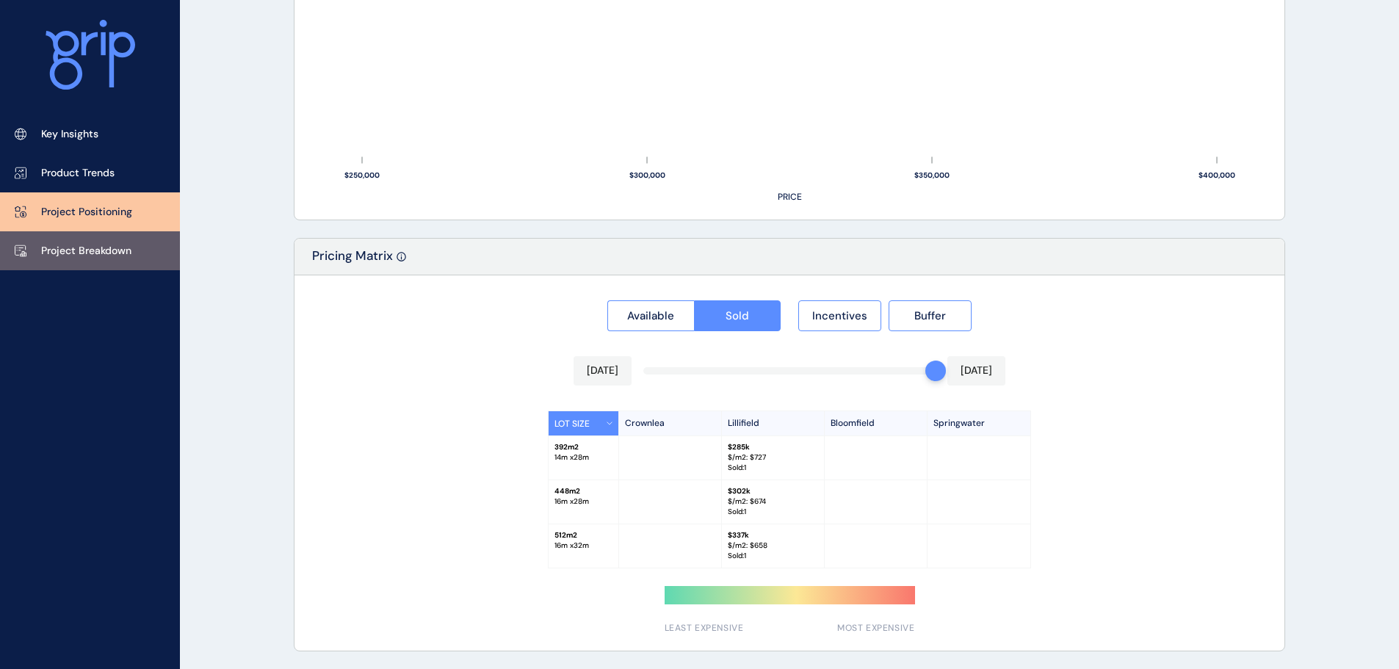
click at [94, 258] on p "Project Breakdown" at bounding box center [86, 251] width 90 height 15
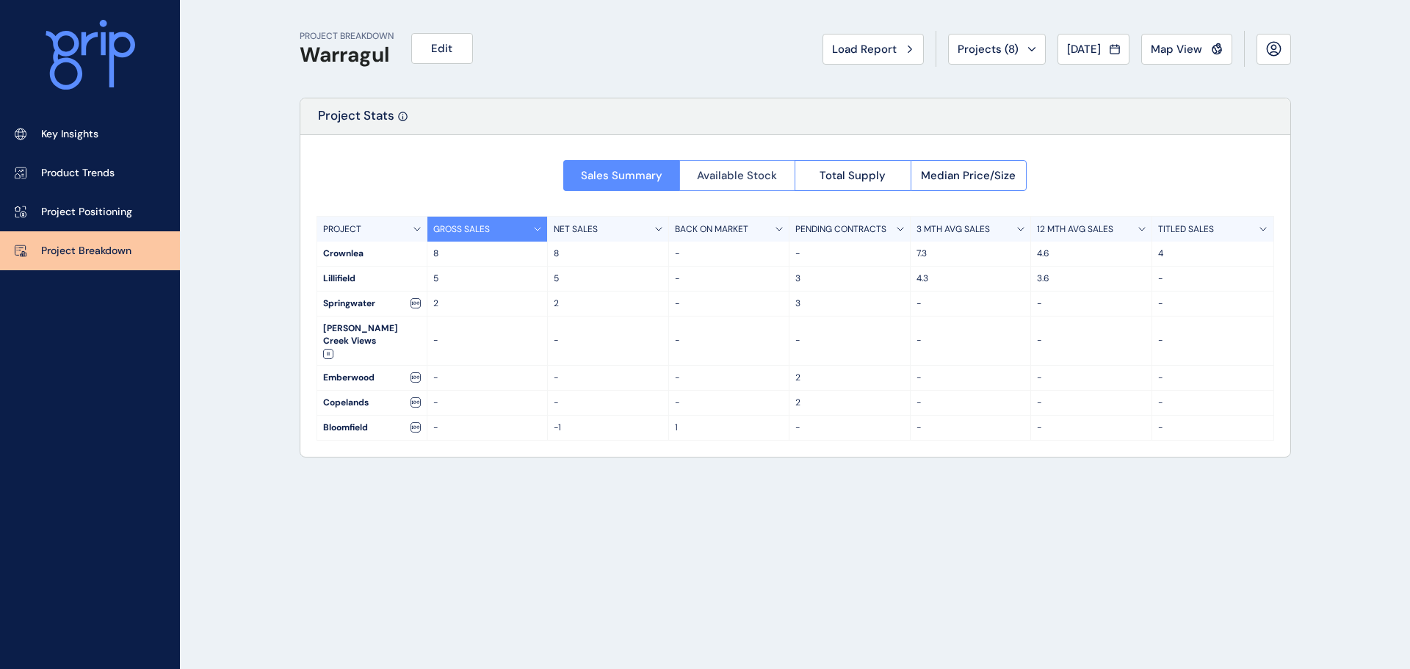
click at [742, 176] on span "Available Stock" at bounding box center [737, 175] width 80 height 15
